Goal: Task Accomplishment & Management: Use online tool/utility

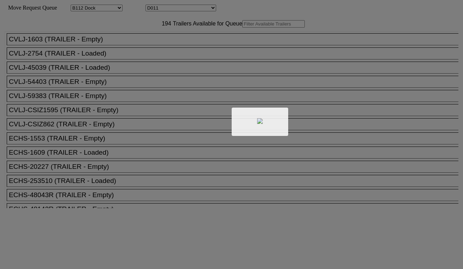
select select "121"
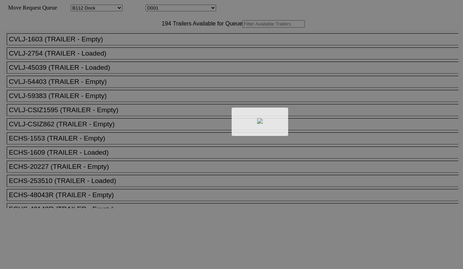
click at [194, 8] on div at bounding box center [231, 134] width 463 height 269
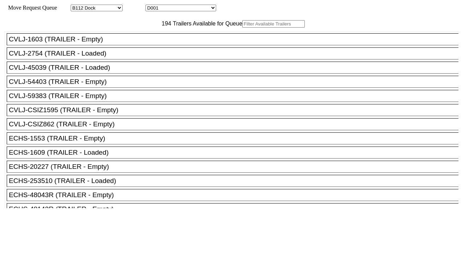
click at [193, 11] on select "D001 D002 D003 D004 D005 D006 D007 D008 D009 D010 D011 D012 D013 D014 D015 D016…" at bounding box center [181, 8] width 71 height 7
select select "3256"
click at [152, 6] on select "D001 D002 D003 D004 D005 D006 D007 D008 D009 D010 D011 D012 D013 D014 D015 D016…" at bounding box center [181, 8] width 71 height 7
click at [242, 28] on input "text" at bounding box center [273, 23] width 63 height 7
paste input "FFAU6716037"
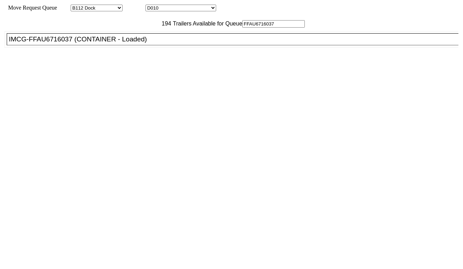
type input "FFAU6716037"
drag, startPoint x: 128, startPoint y: 54, endPoint x: 182, endPoint y: 71, distance: 56.5
click at [128, 43] on div "IMCG-FFAU6716037 (CONTAINER - Loaded)" at bounding box center [236, 39] width 454 height 8
